Goal: Ask a question

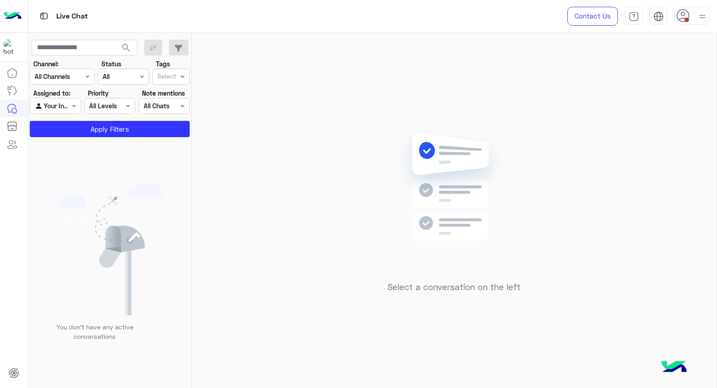
click at [708, 15] on img at bounding box center [702, 16] width 11 height 11
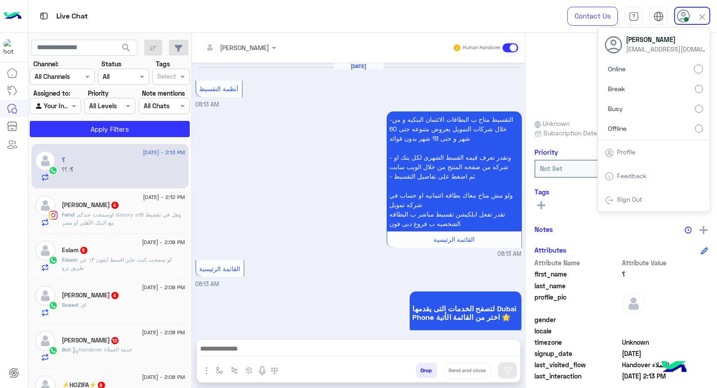
scroll to position [583, 0]
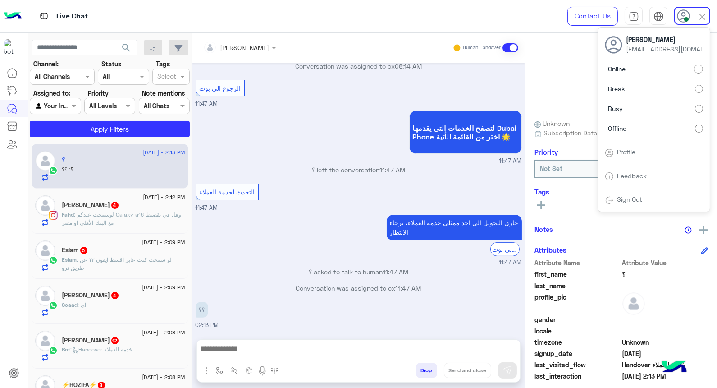
click at [299, 152] on div "لتصفح الخدمات التى يقدمها Dubai Phone اختر من القائمة الأتية 🌟 11:47 AM" at bounding box center [359, 136] width 326 height 57
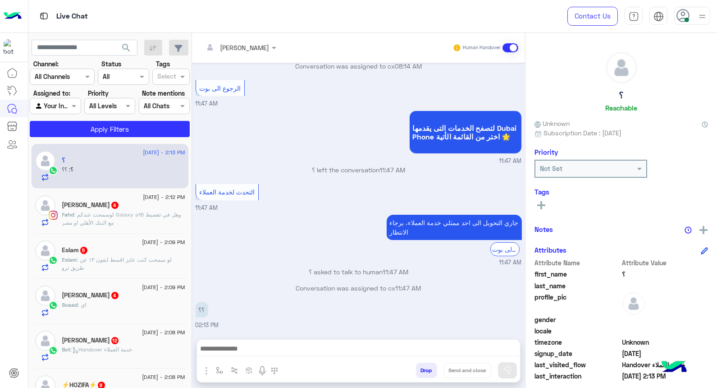
click at [689, 19] on icon at bounding box center [684, 16] width 14 height 14
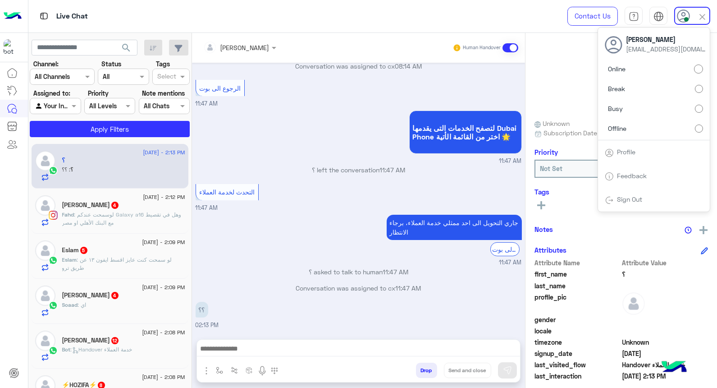
click at [258, 242] on div "جاري التحويل الى [DATE] ممثلي خدمة العملاء، برجاء الانتظار الرجوع الى بوت 11:47…" at bounding box center [359, 239] width 326 height 55
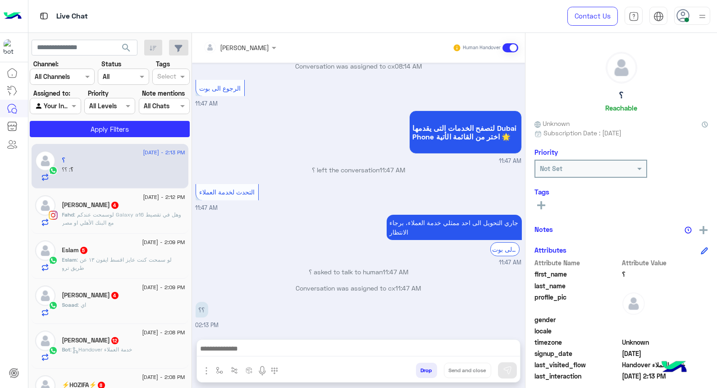
drag, startPoint x: 692, startPoint y: 16, endPoint x: 696, endPoint y: 18, distance: 5.0
click at [692, 16] on div at bounding box center [692, 16] width 36 height 18
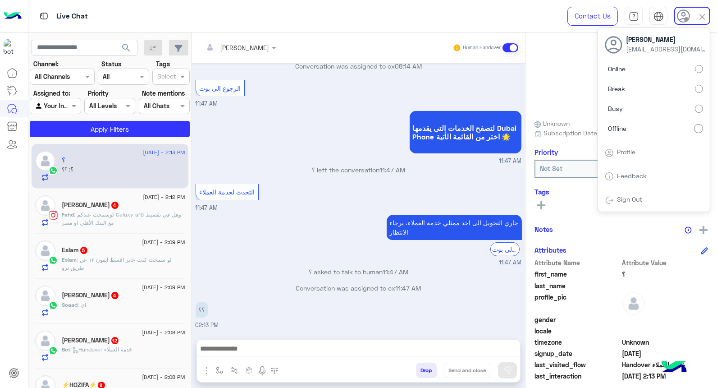
click at [259, 146] on div "[DATE] أنظمة التقسيط 08:13 AM -التقسيط متاح ب البطاقات الائتمان البنكيه و من خل…" at bounding box center [358, 196] width 333 height 267
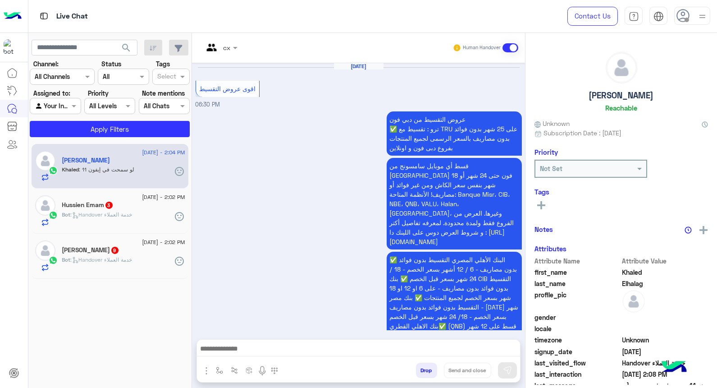
scroll to position [1128, 0]
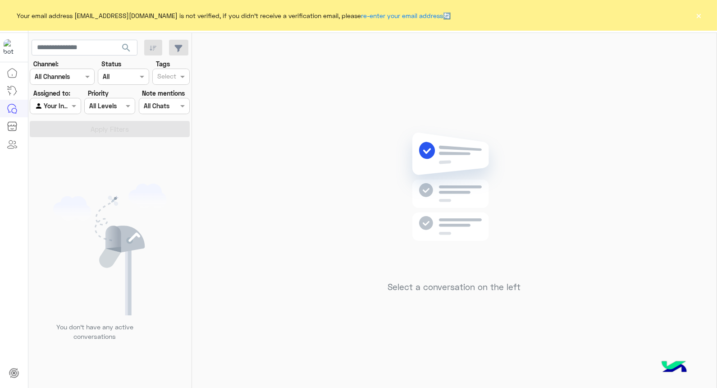
click at [696, 20] on button "×" at bounding box center [699, 15] width 9 height 9
